Goal: Navigation & Orientation: Understand site structure

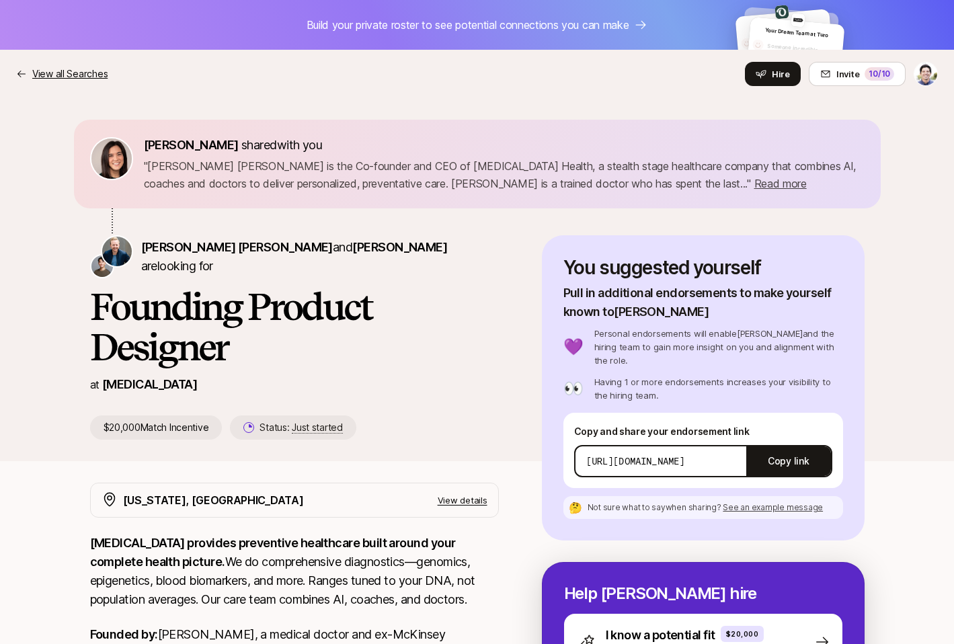
click at [58, 76] on p "View all Searches" at bounding box center [69, 74] width 75 height 16
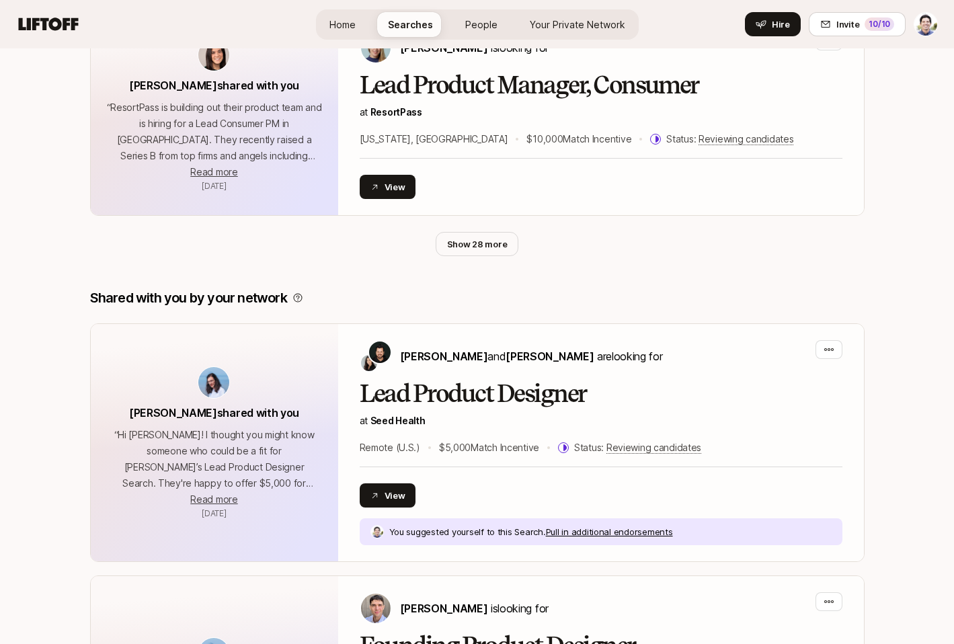
scroll to position [1251, 0]
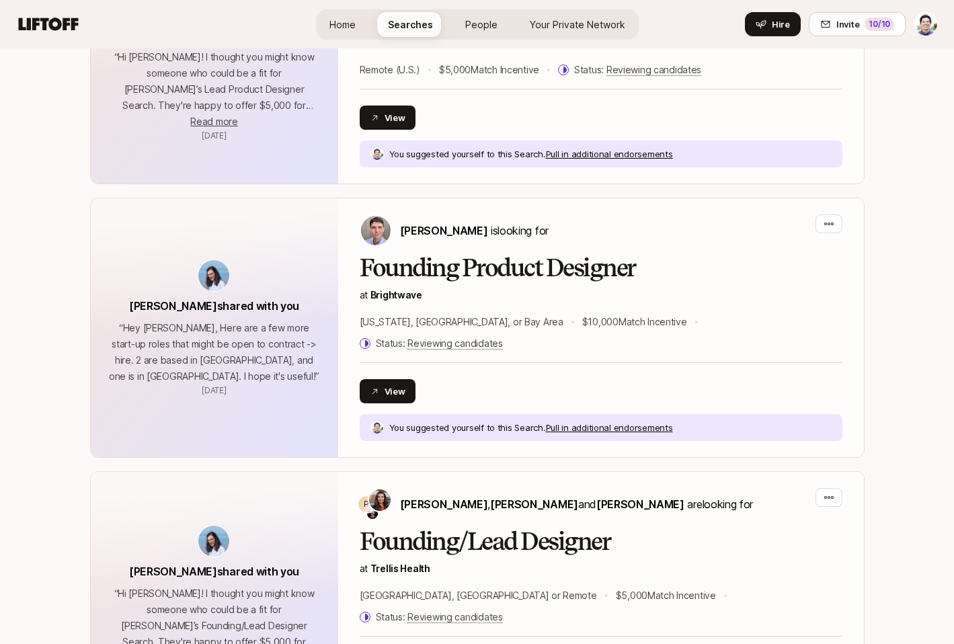
click at [472, 29] on span "People" at bounding box center [481, 24] width 32 height 11
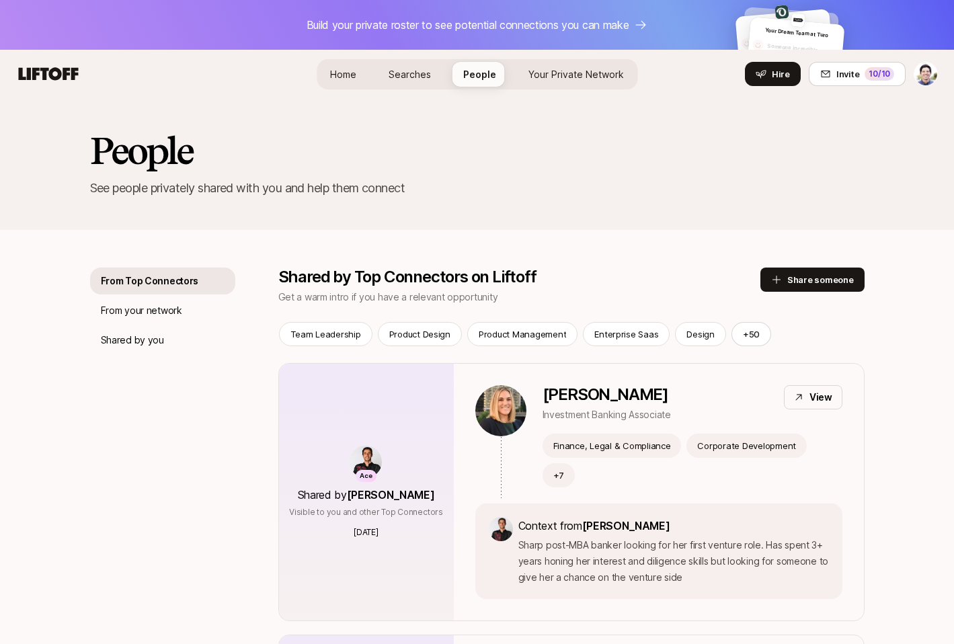
click at [599, 79] on span "Your Private Network Your Network" at bounding box center [575, 74] width 95 height 14
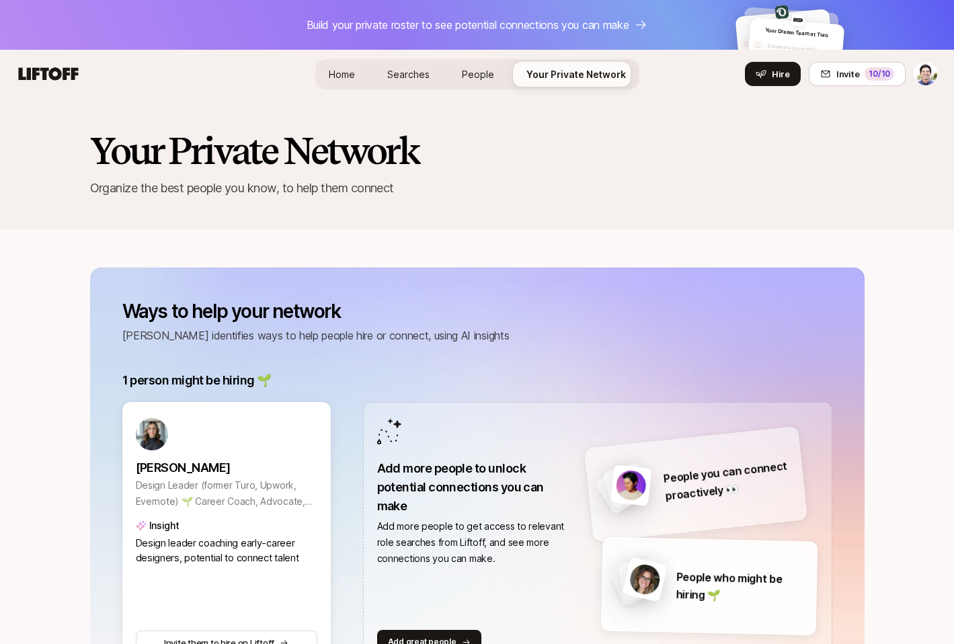
click at [323, 80] on link "Home" at bounding box center [342, 74] width 48 height 25
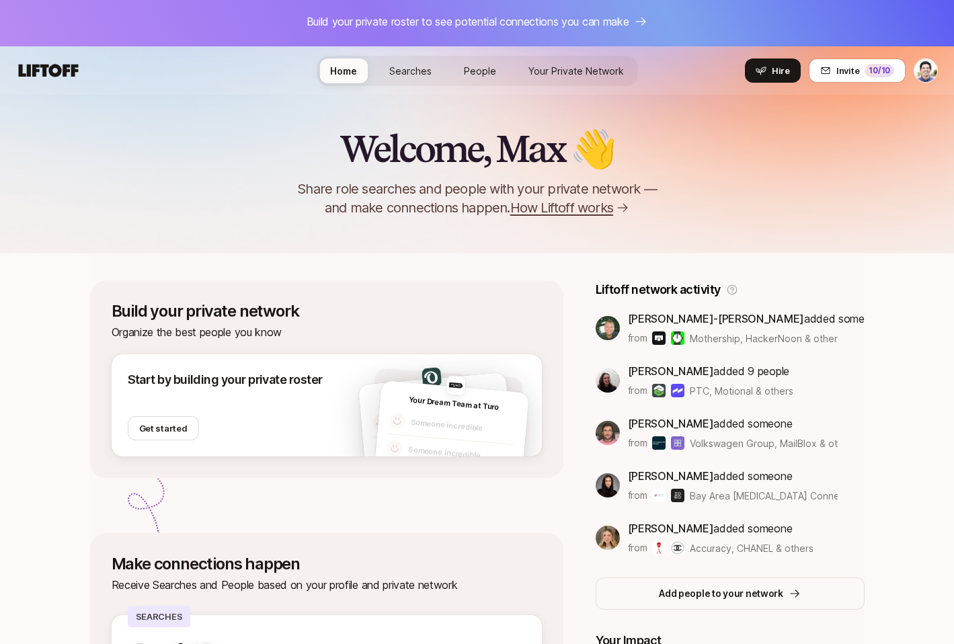
scroll to position [292, 0]
